Goal: Task Accomplishment & Management: Manage account settings

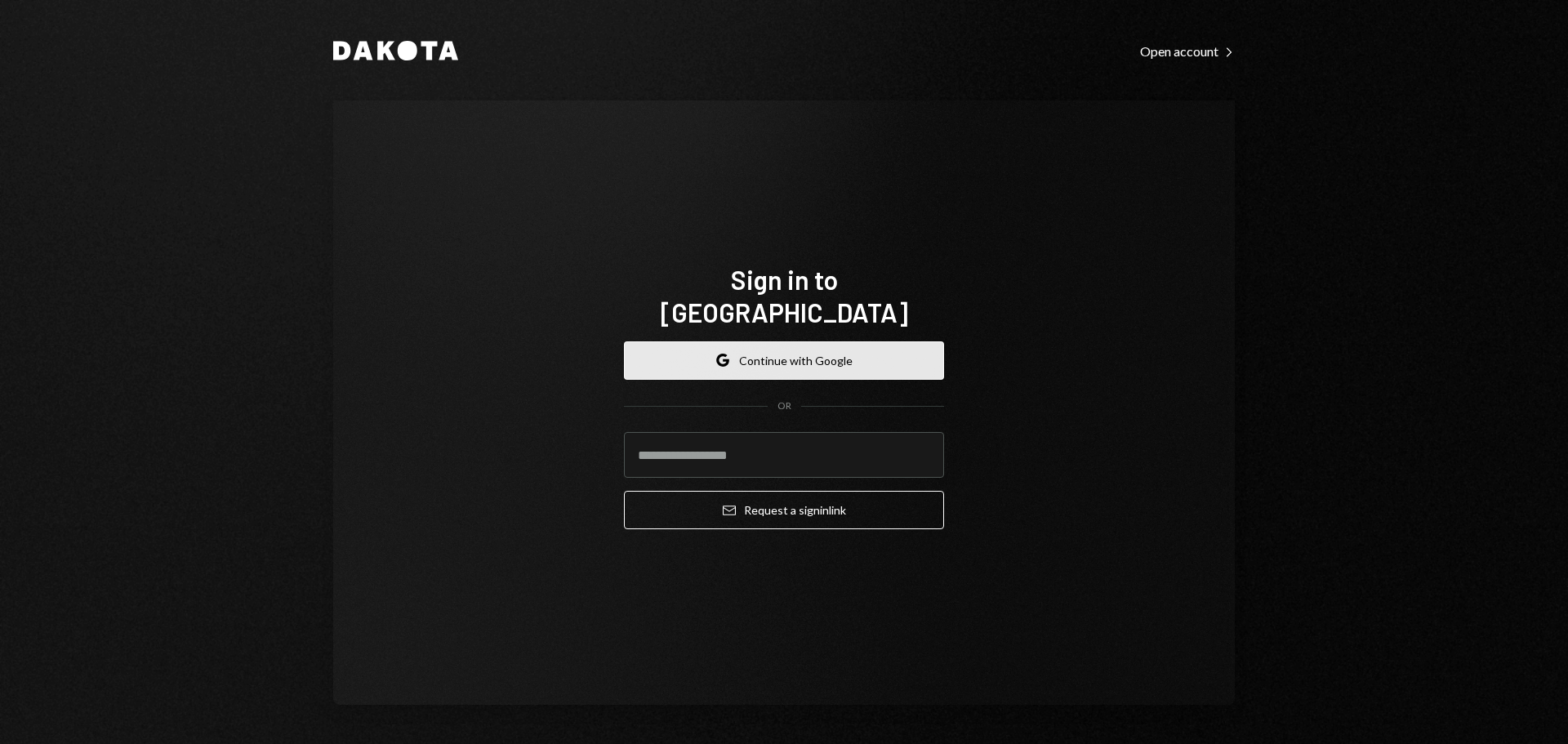
click at [796, 341] on button "Google Continue with Google" at bounding box center [783, 360] width 320 height 38
click at [817, 350] on button "Google Continue with Google" at bounding box center [783, 360] width 320 height 38
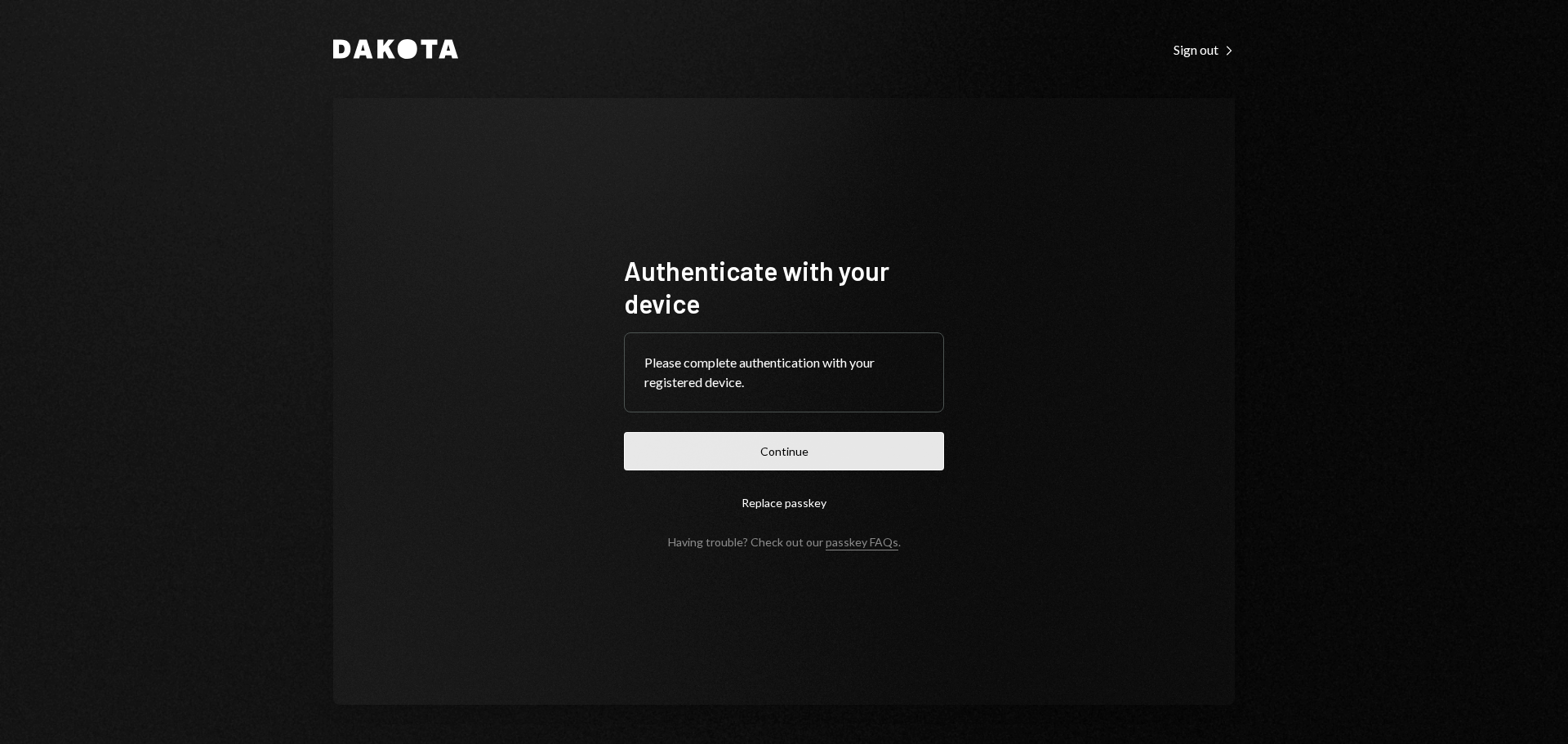
click at [802, 452] on button "Continue" at bounding box center [783, 451] width 320 height 38
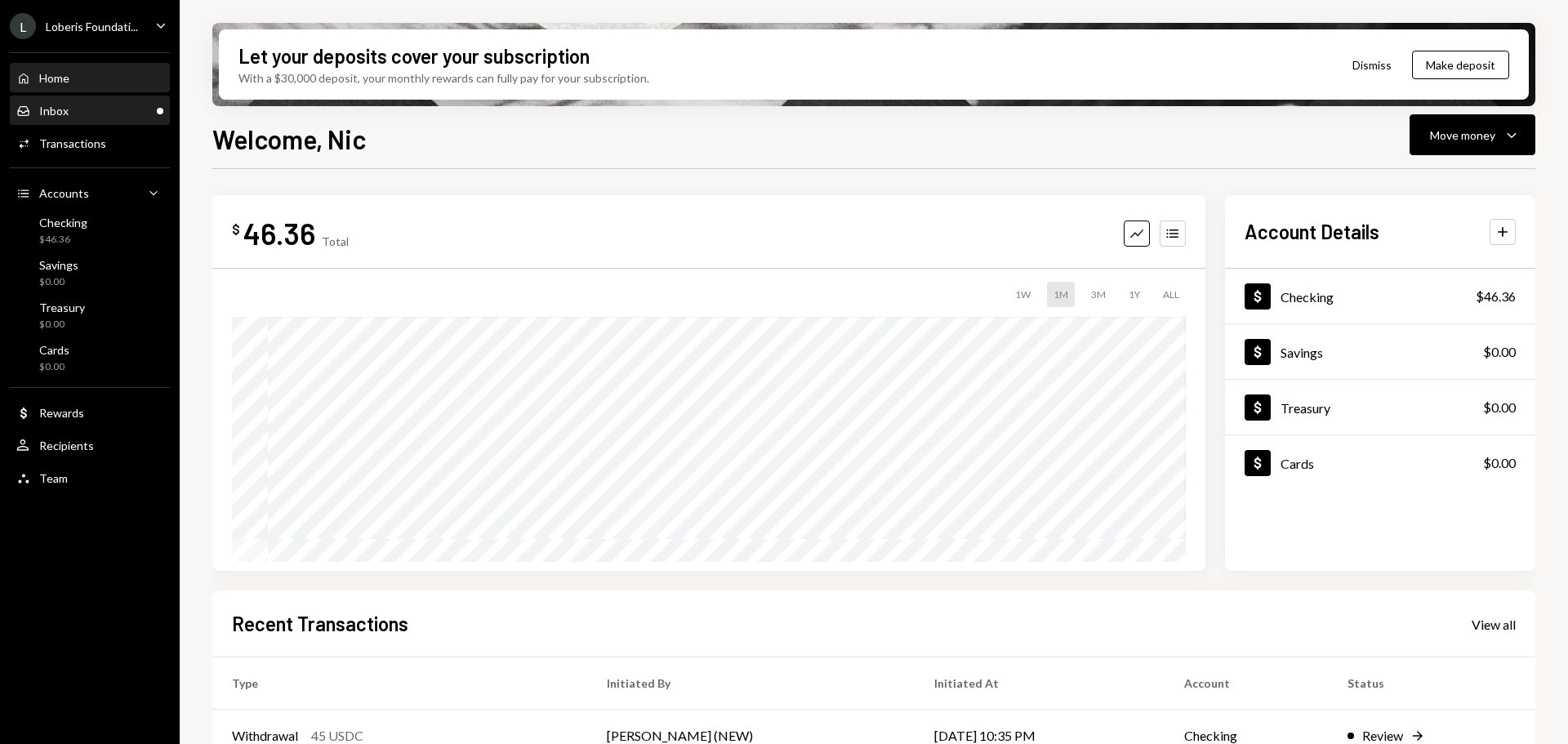
click at [94, 108] on div "Inbox Inbox" at bounding box center [89, 111] width 147 height 15
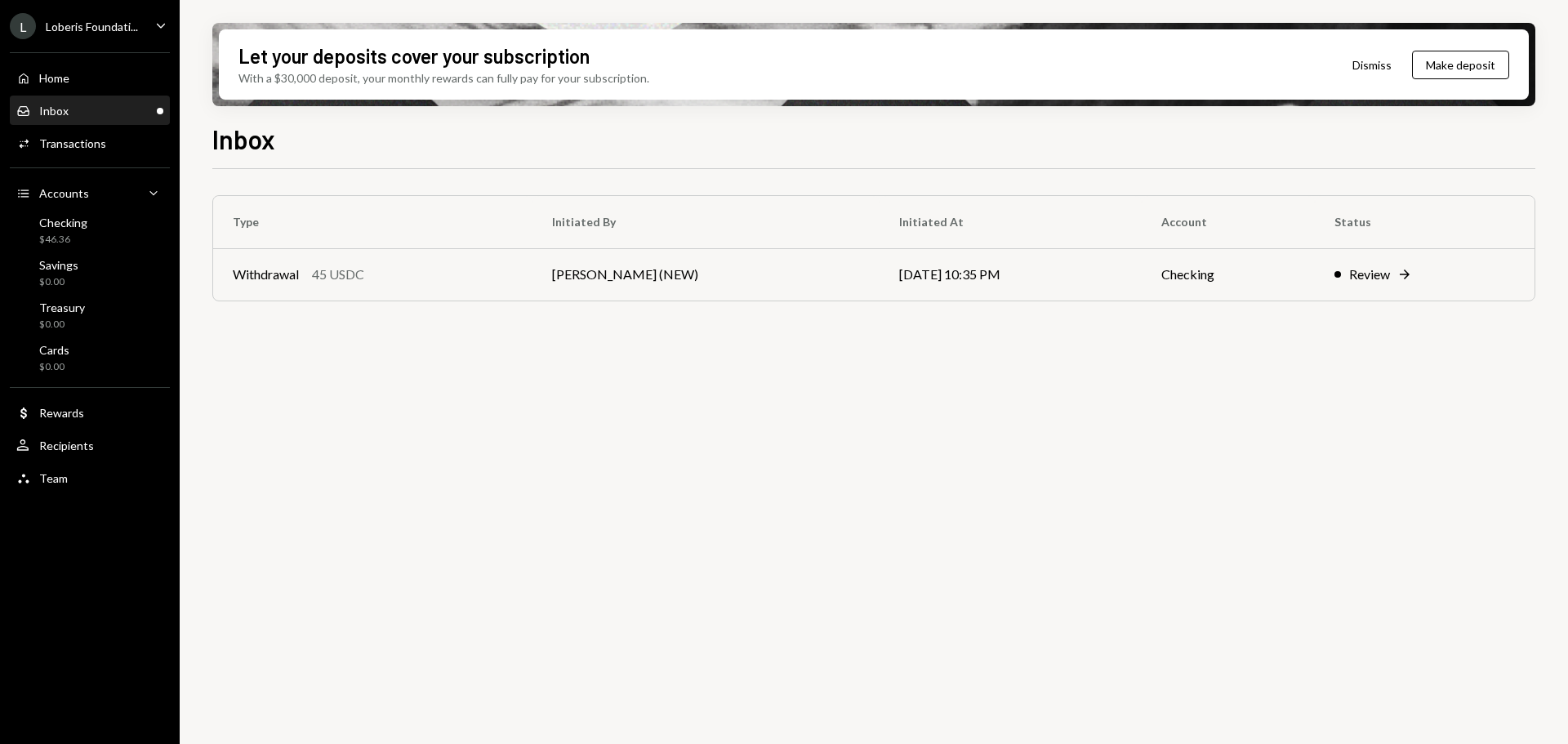
click at [137, 30] on div "Loberis Foundati..." at bounding box center [92, 27] width 92 height 14
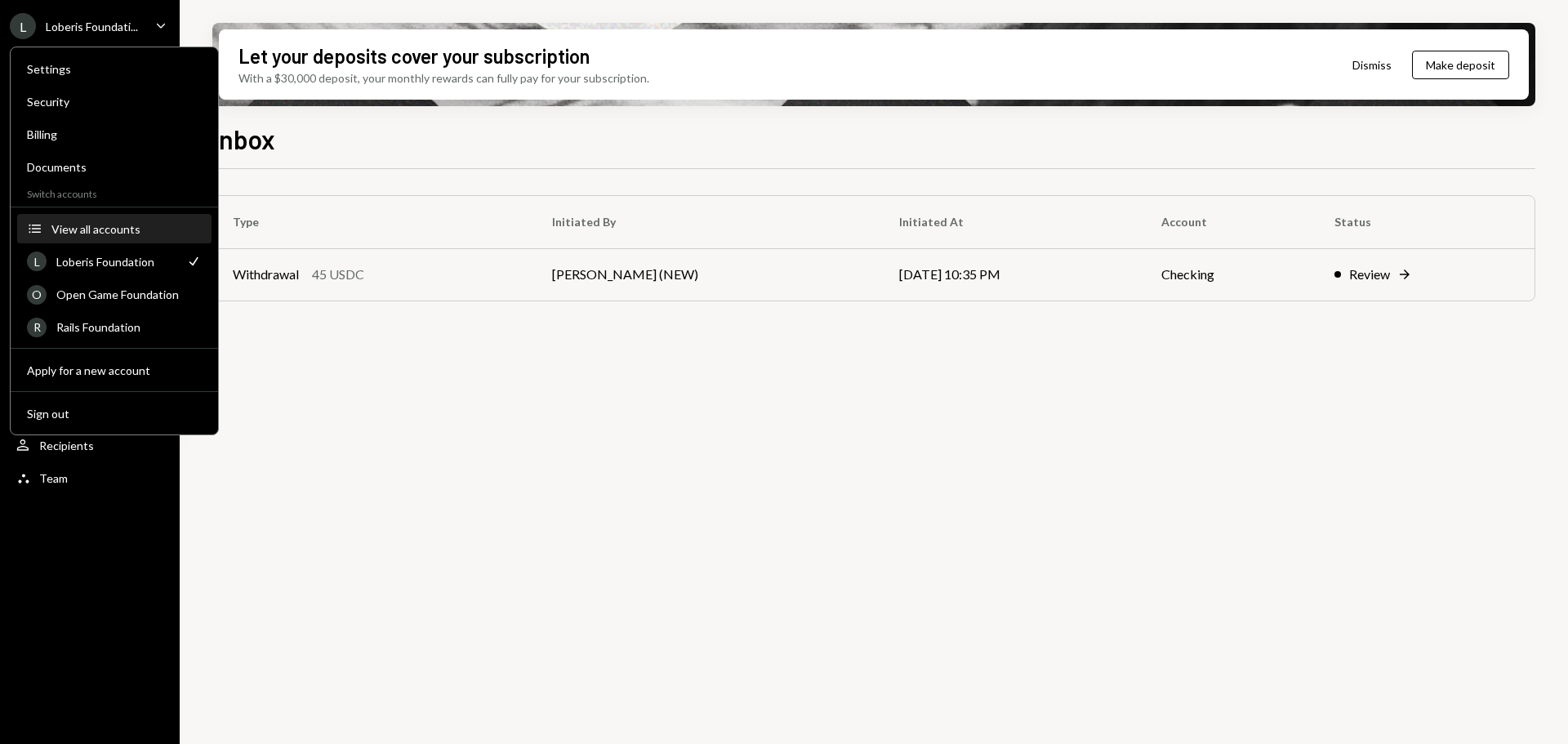
click at [74, 236] on button "Accounts View all accounts" at bounding box center [114, 228] width 195 height 29
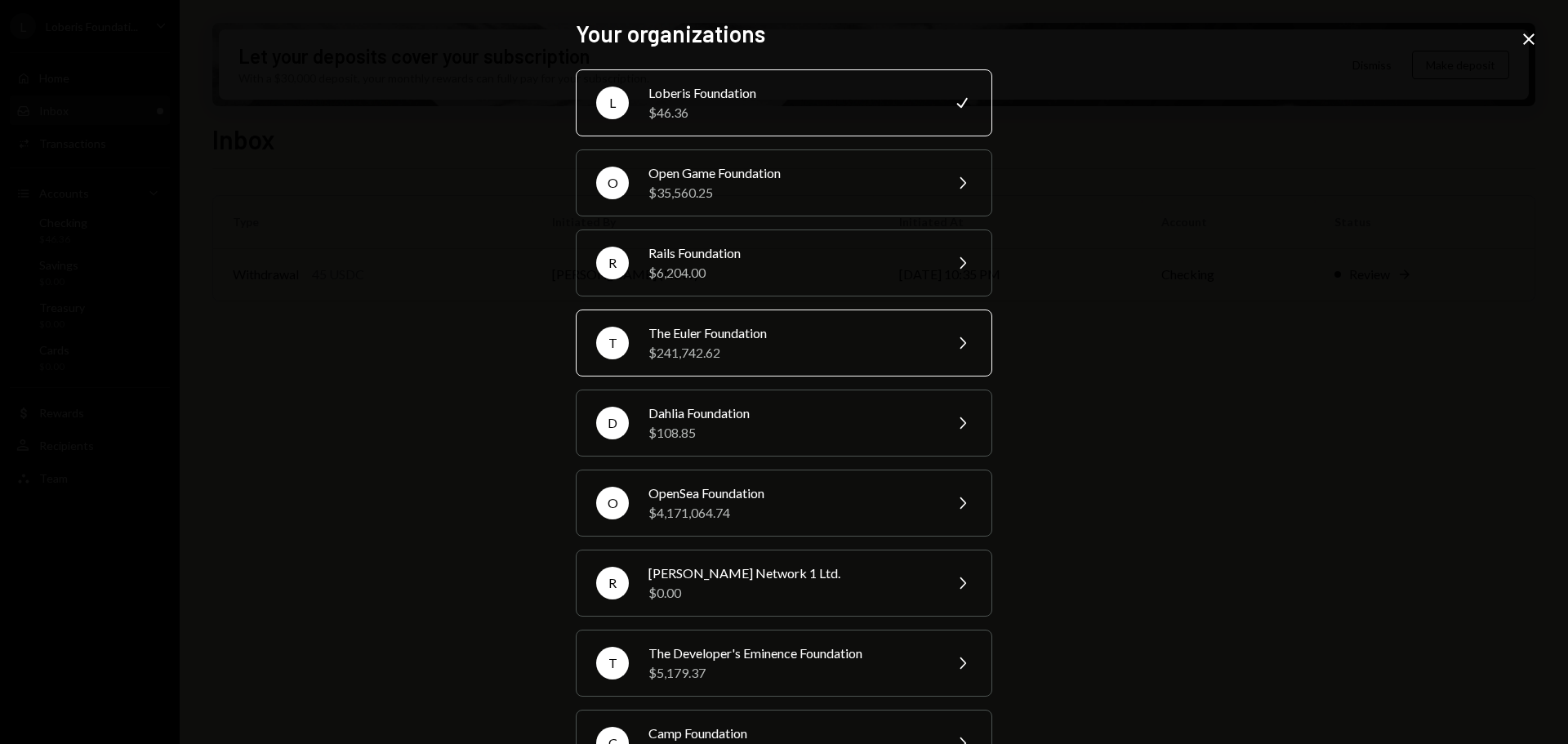
click at [685, 345] on div "$241,742.62" at bounding box center [790, 353] width 284 height 20
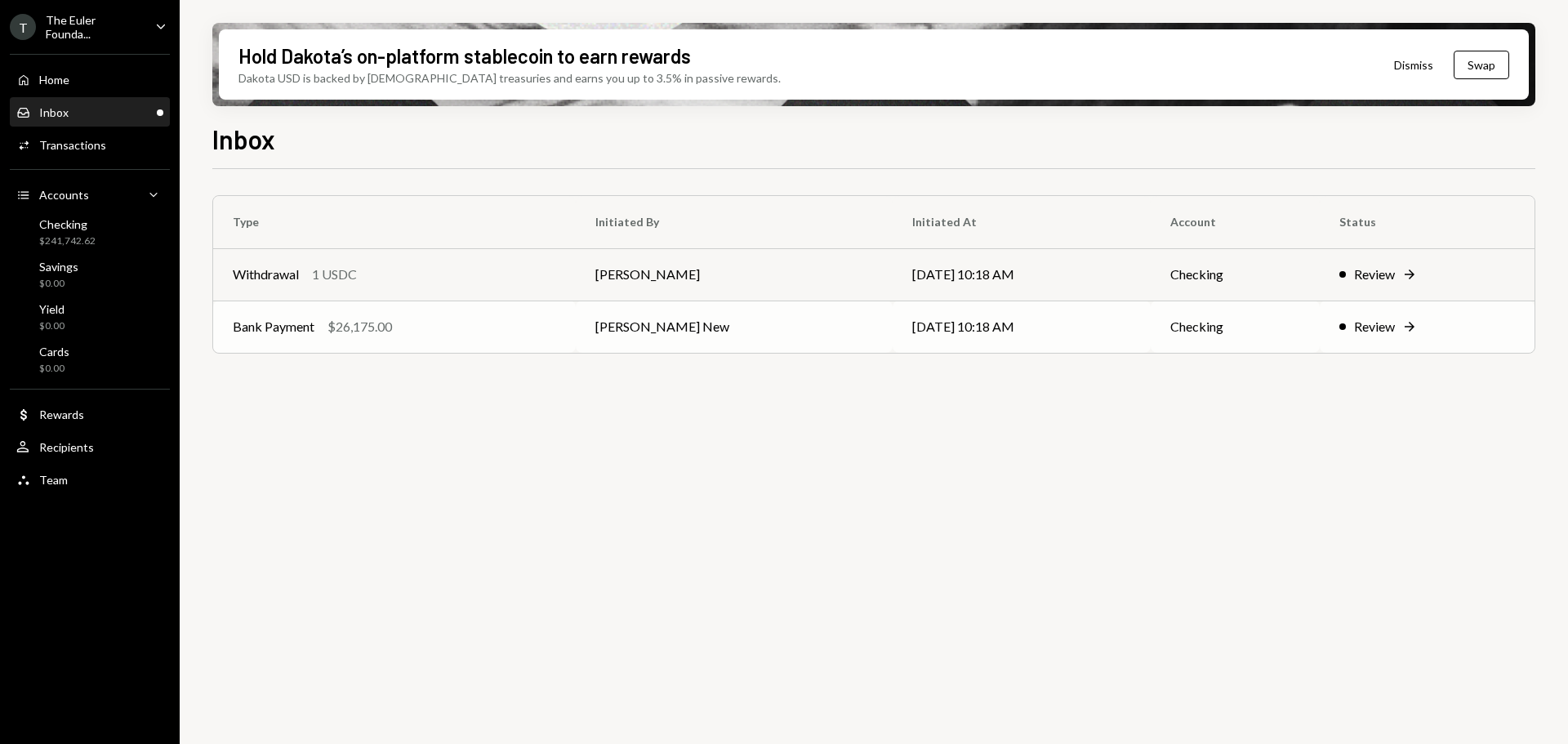
click at [508, 326] on div "Bank Payment $26,175.00" at bounding box center [394, 327] width 323 height 20
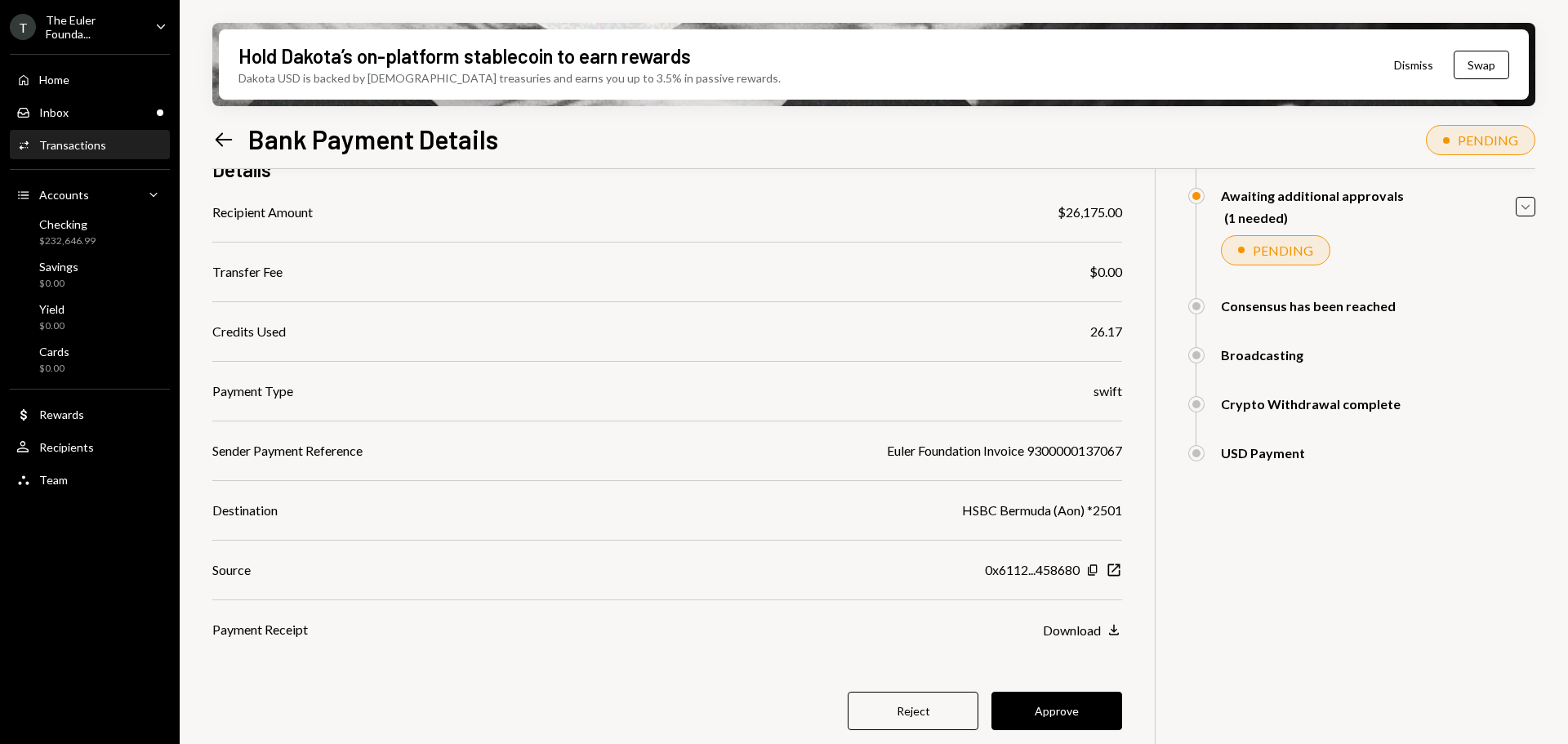
scroll to position [155, 0]
click at [220, 135] on icon at bounding box center [223, 140] width 17 height 14
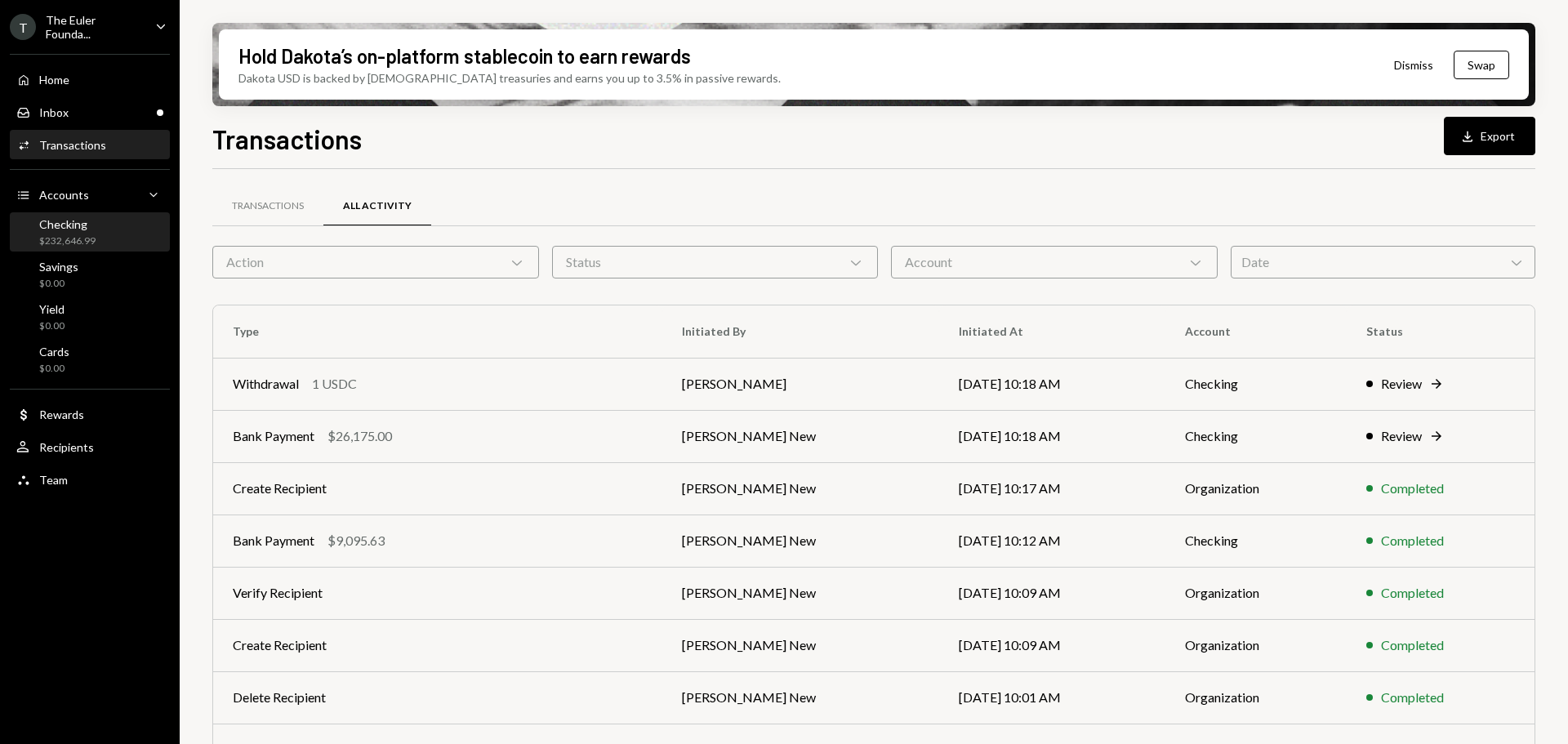
click at [99, 222] on div "Checking $232,646.99" at bounding box center [89, 232] width 147 height 31
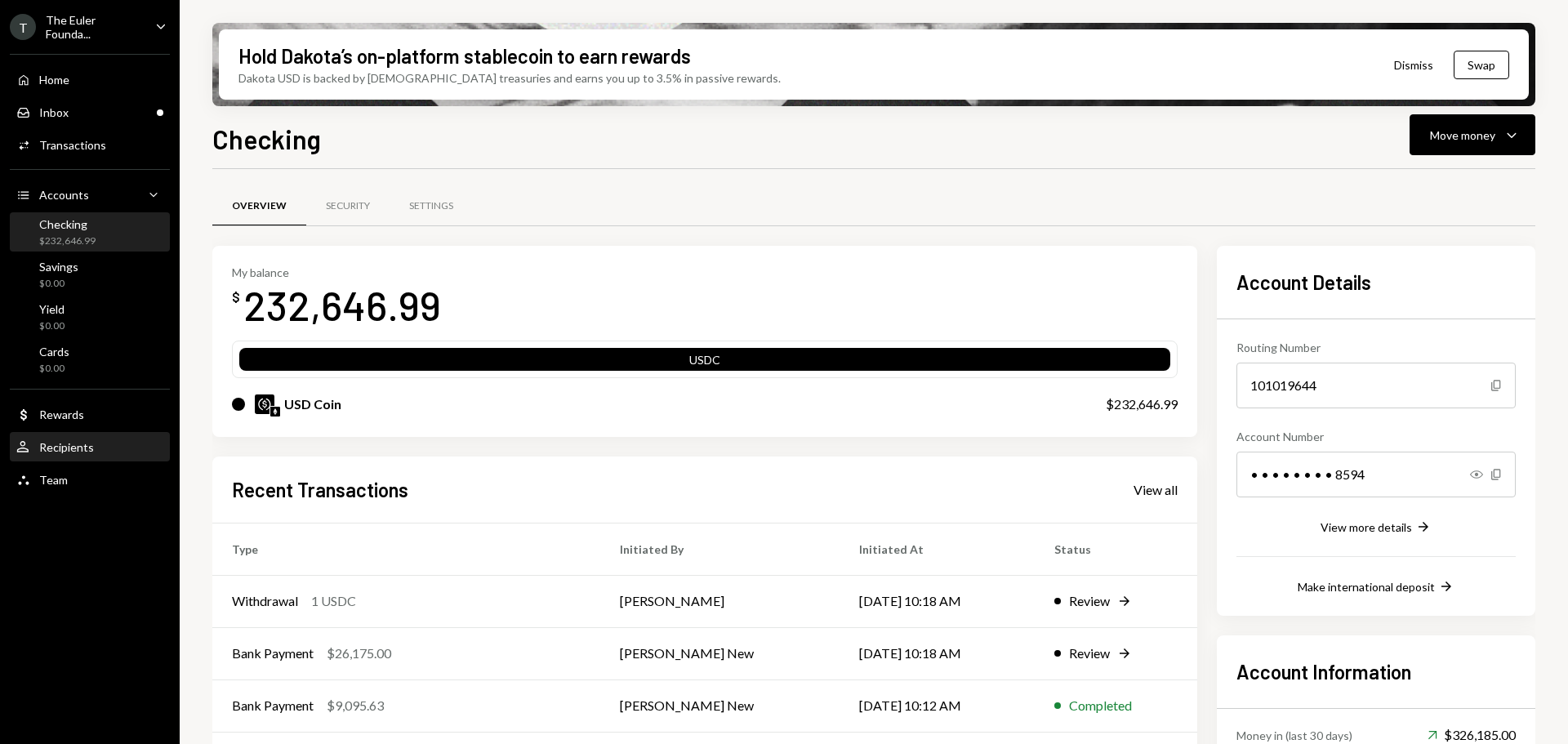
click at [83, 441] on div "Recipients" at bounding box center [66, 447] width 55 height 14
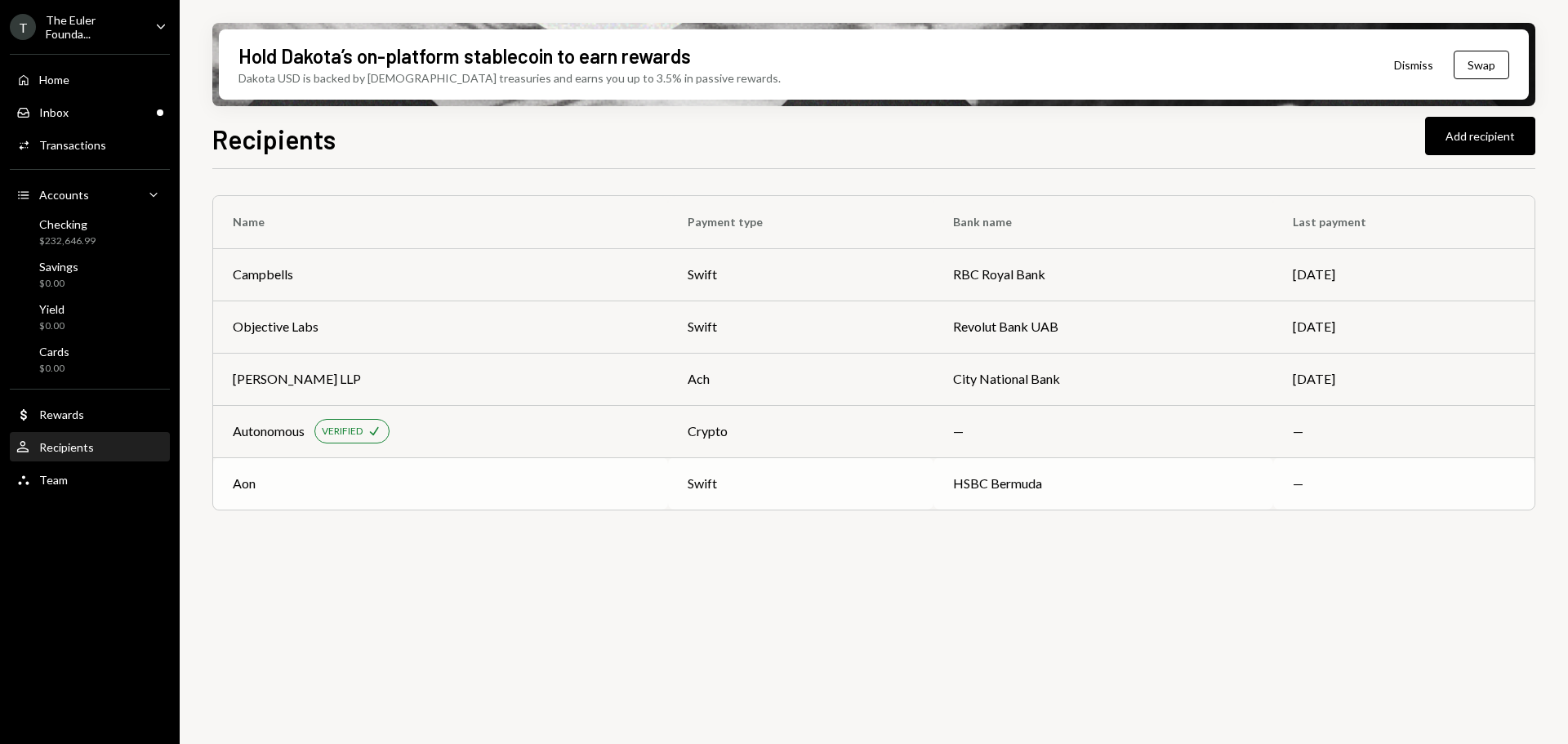
click at [424, 476] on div "Aon" at bounding box center [440, 484] width 416 height 20
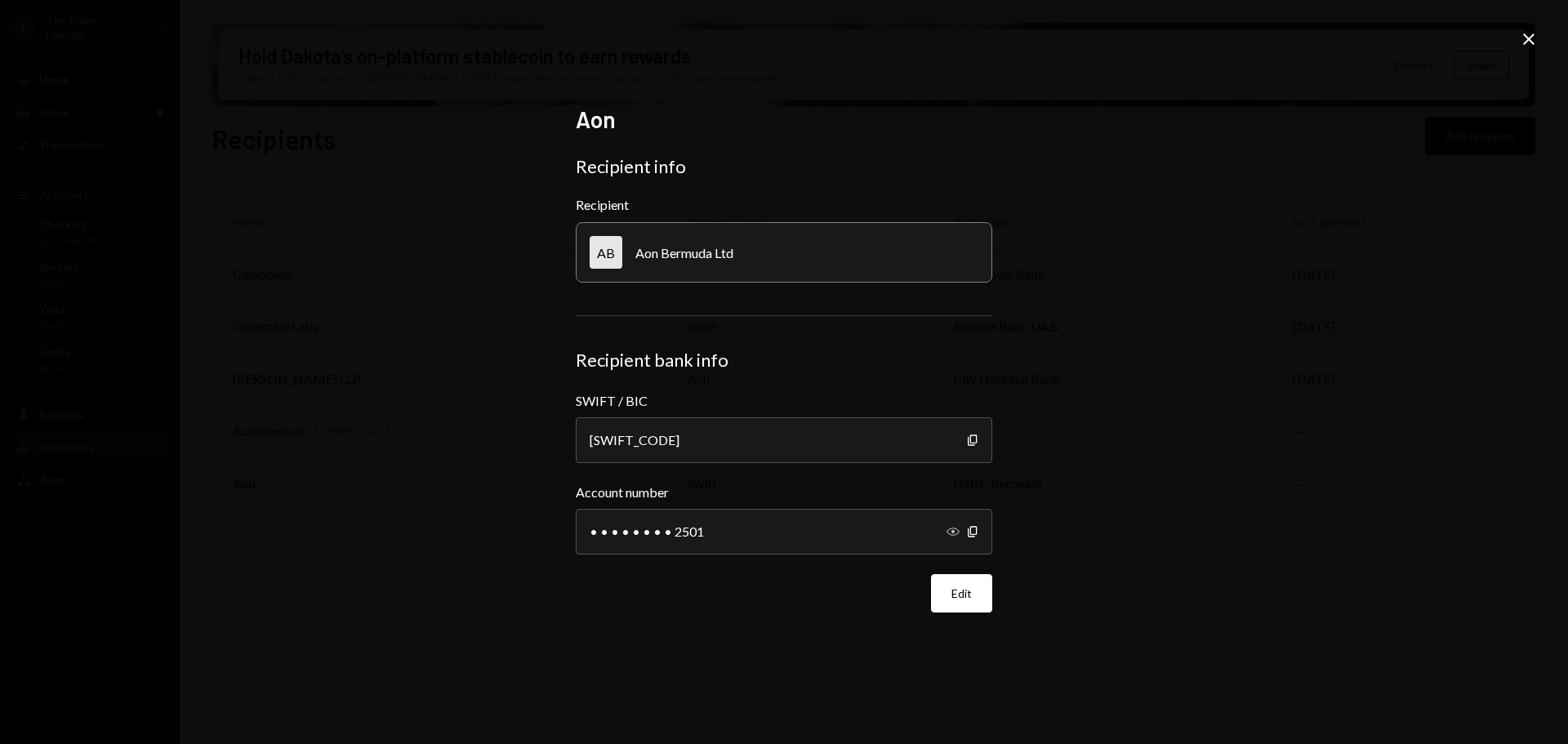
click at [950, 530] on icon "Show" at bounding box center [953, 531] width 13 height 13
click at [1526, 40] on icon "Close" at bounding box center [1529, 39] width 20 height 20
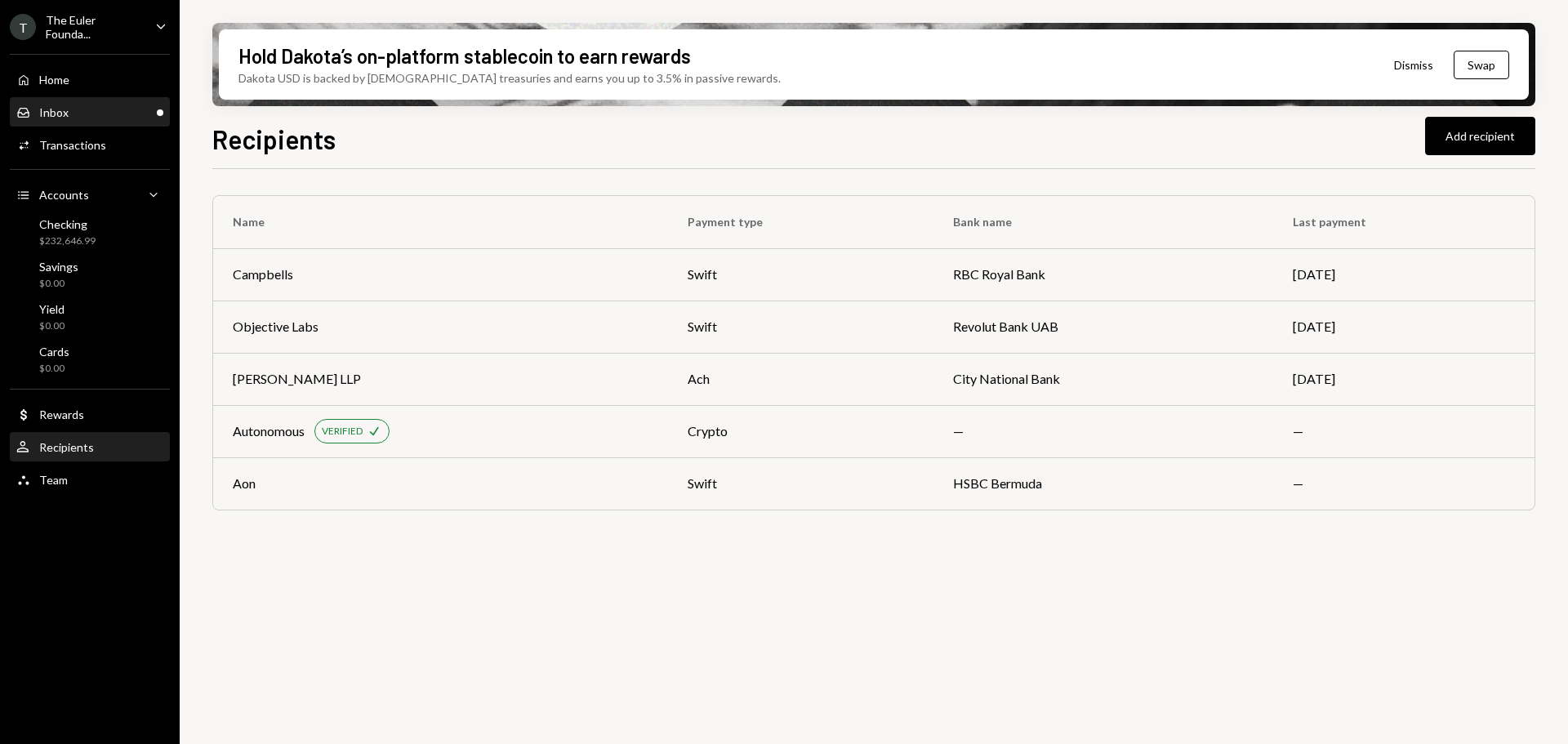
click at [96, 111] on div "Inbox Inbox" at bounding box center [89, 113] width 147 height 15
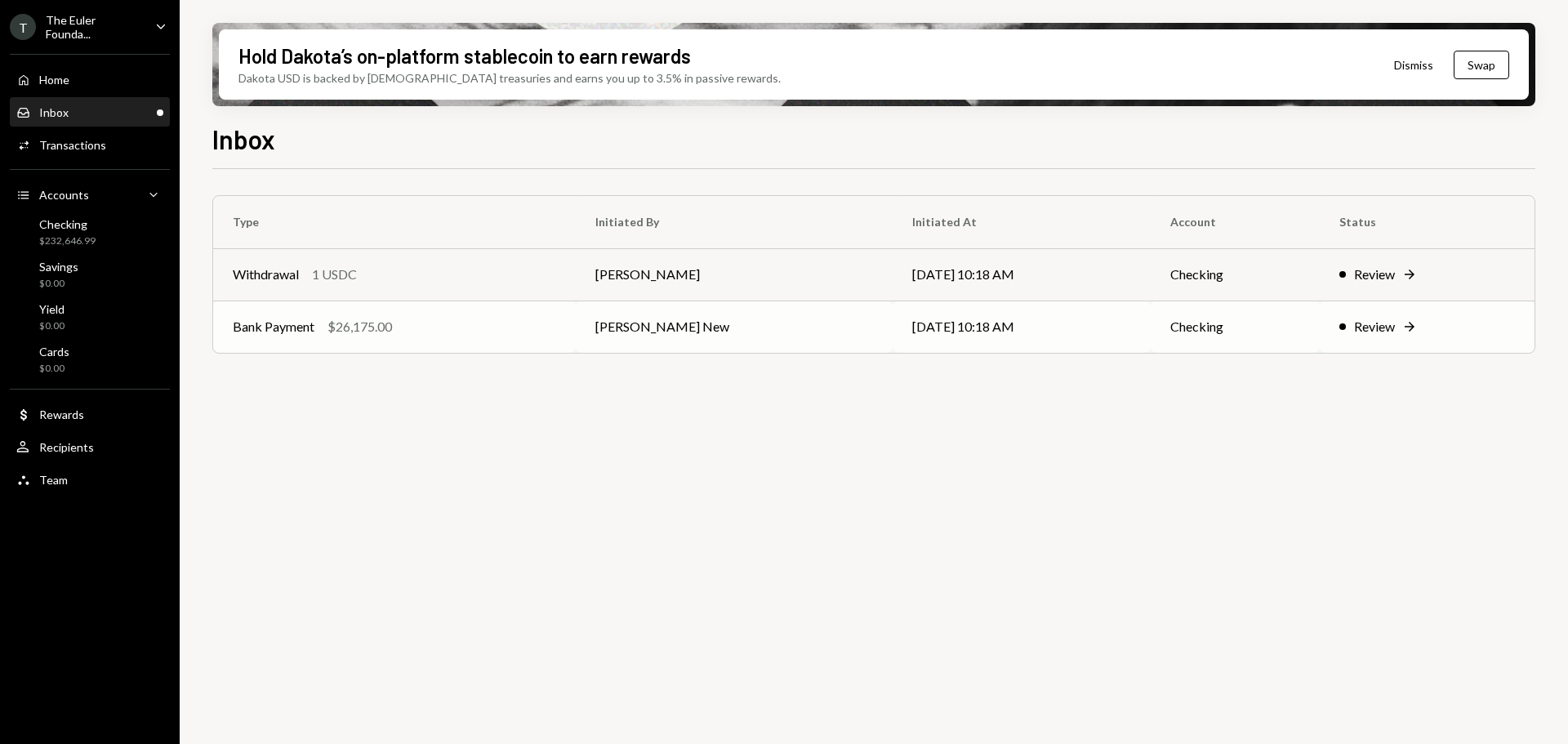
click at [1080, 327] on td "[DATE] 10:18 AM" at bounding box center [1021, 326] width 258 height 52
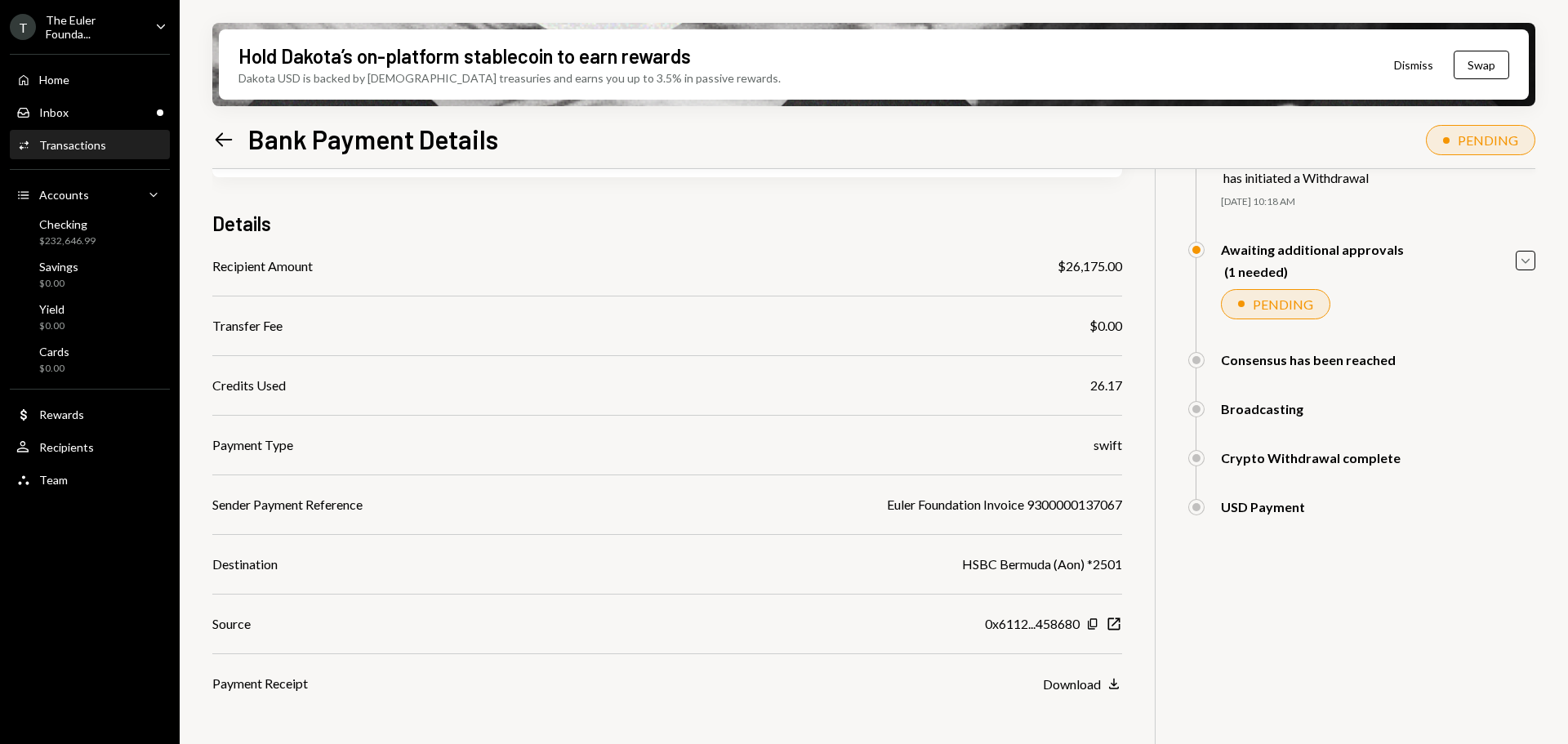
scroll to position [155, 0]
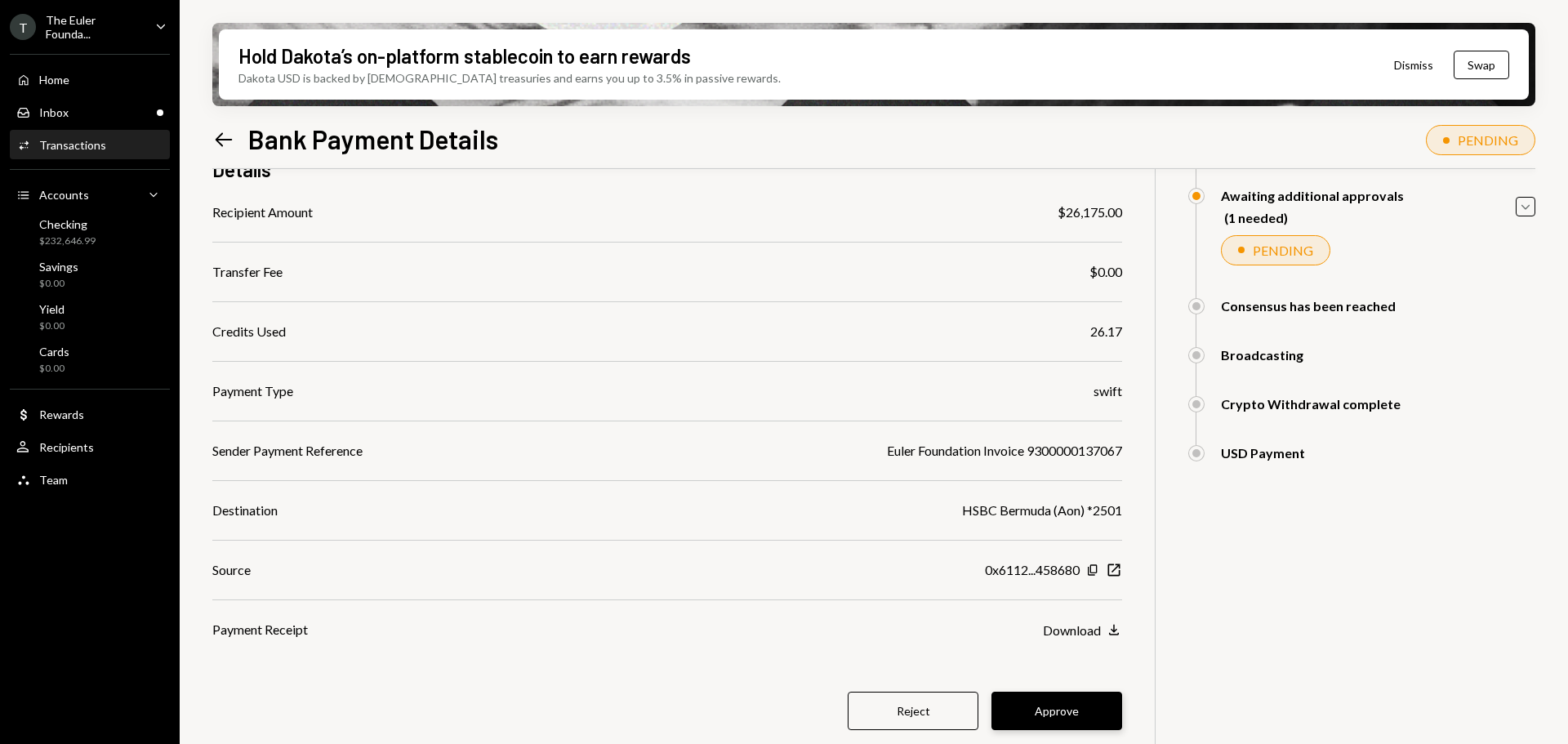
click at [1084, 707] on button "Approve" at bounding box center [1056, 710] width 131 height 38
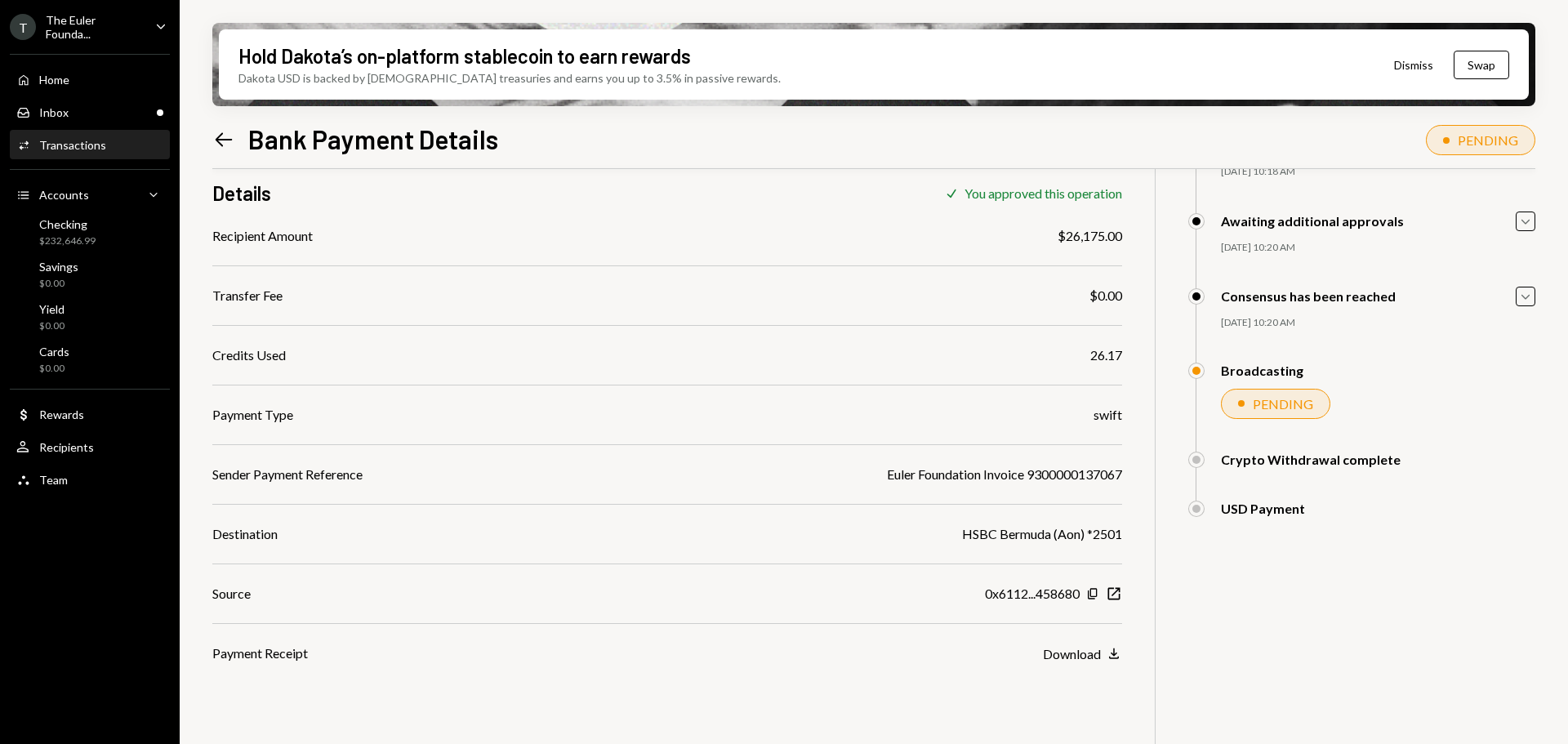
scroll to position [131, 0]
